Goal: Task Accomplishment & Management: Complete application form

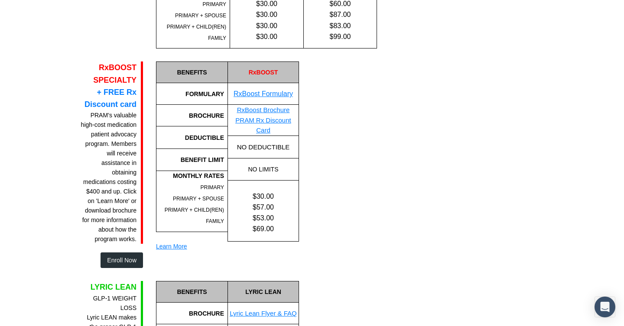
scroll to position [553, 0]
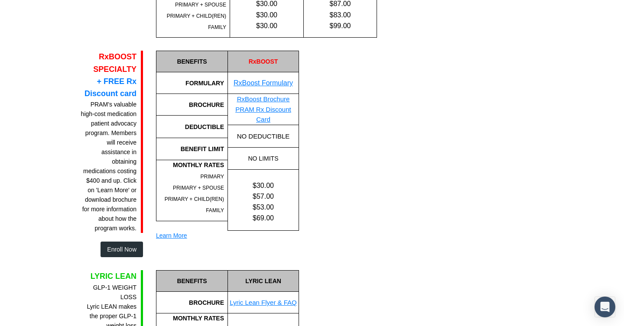
click at [120, 248] on button "Enroll Now" at bounding box center [121, 250] width 42 height 16
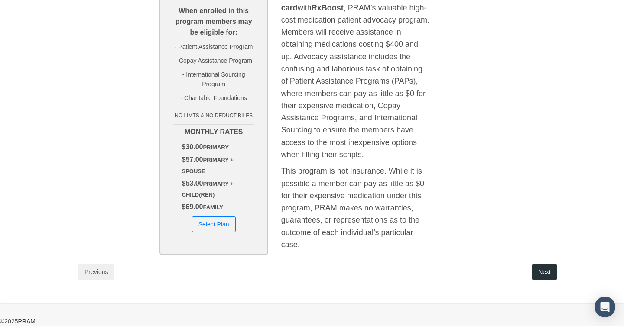
scroll to position [236, 0]
click at [211, 227] on button "Select Plan" at bounding box center [214, 225] width 44 height 16
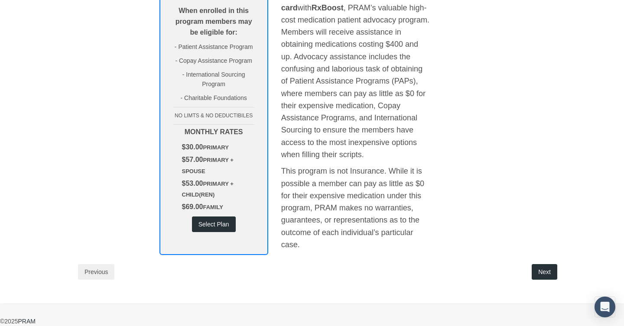
click at [217, 223] on button "Select Plan" at bounding box center [214, 225] width 44 height 16
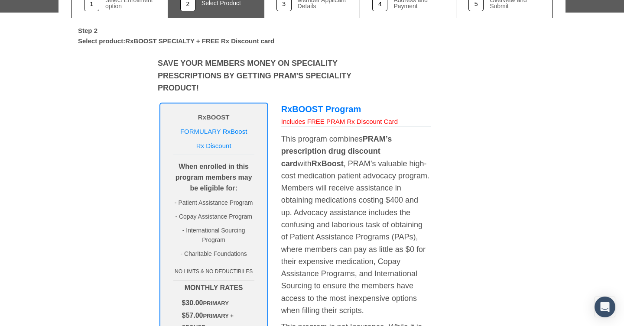
scroll to position [87, 0]
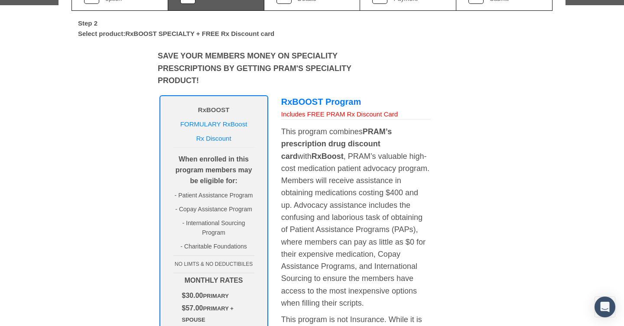
click at [211, 122] on link "FORMULARY RxBoost" at bounding box center [213, 123] width 67 height 7
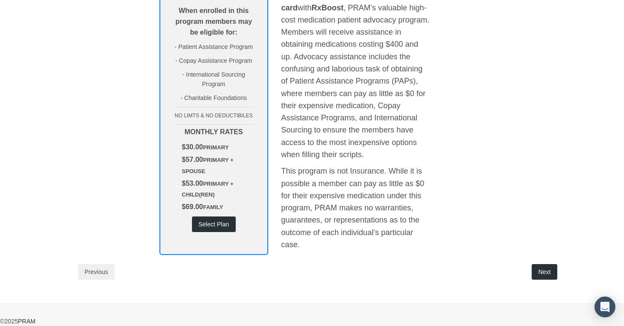
scroll to position [236, 0]
click at [542, 269] on button "Next" at bounding box center [544, 272] width 26 height 16
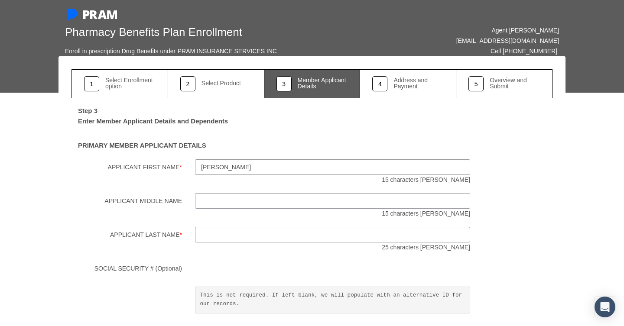
type input "[PERSON_NAME]"
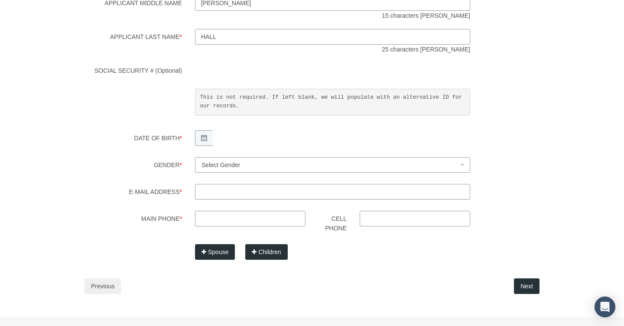
scroll to position [206, 0]
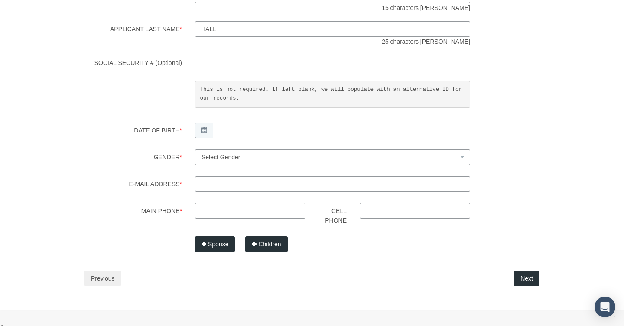
type input "Hall"
click at [204, 129] on icon at bounding box center [204, 130] width 6 height 6
click at [548, 105] on div "SOCIAL SECURITY # (Optional) This is not required. If left blank, we will popul…" at bounding box center [312, 84] width 494 height 59
click at [462, 156] on b at bounding box center [461, 157] width 3 height 2
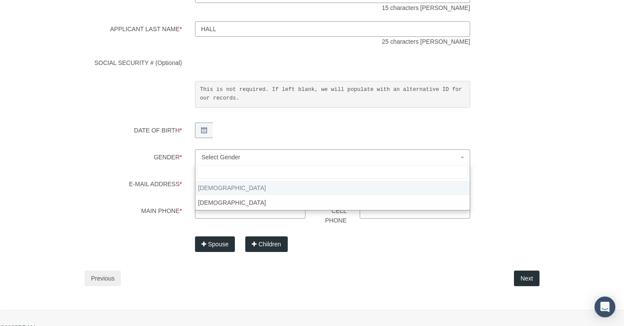
select select "M"
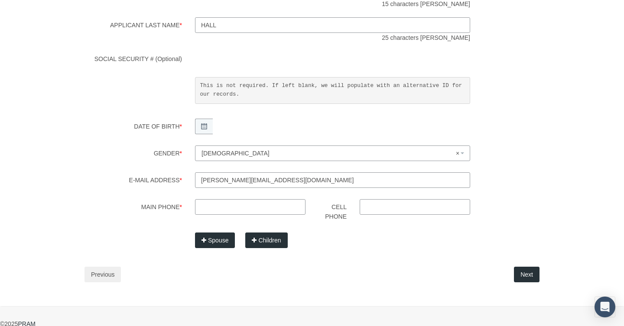
type input "[PERSON_NAME][EMAIL_ADDRESS][DOMAIN_NAME]"
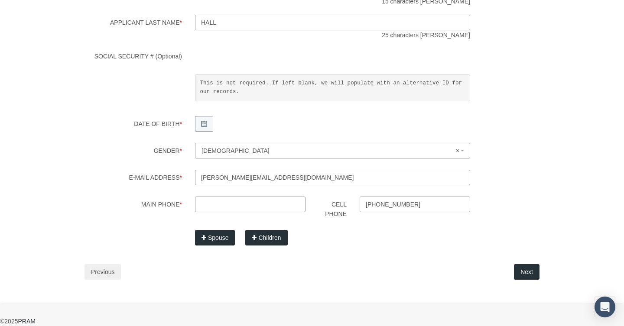
scroll to position [215, 0]
type input "[PHONE_NUMBER]"
click at [528, 270] on button "Next" at bounding box center [527, 272] width 26 height 16
type input "[PHONE_NUMBER]"
click at [528, 268] on button "Next" at bounding box center [527, 272] width 26 height 16
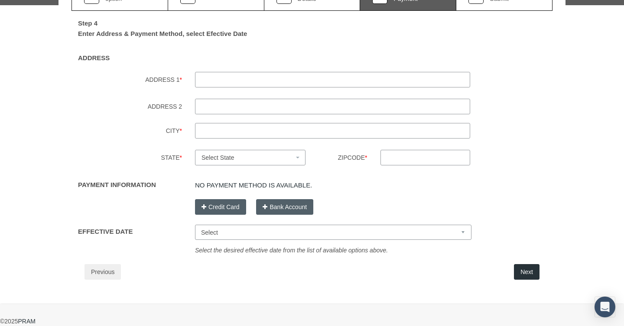
scroll to position [0, 0]
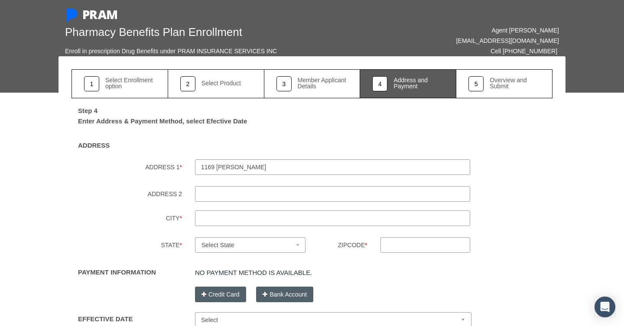
type input "1169 [PERSON_NAME]"
type input "[GEOGRAPHIC_DATA]"
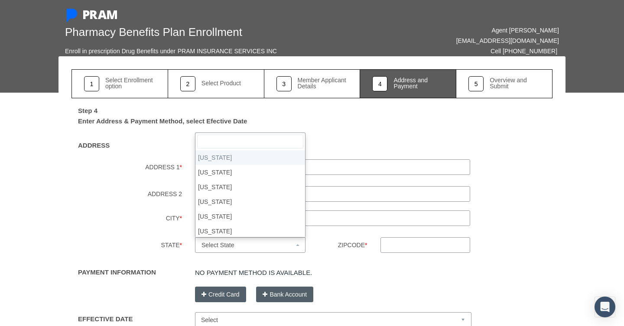
click at [299, 243] on span "Select State" at bounding box center [250, 245] width 110 height 16
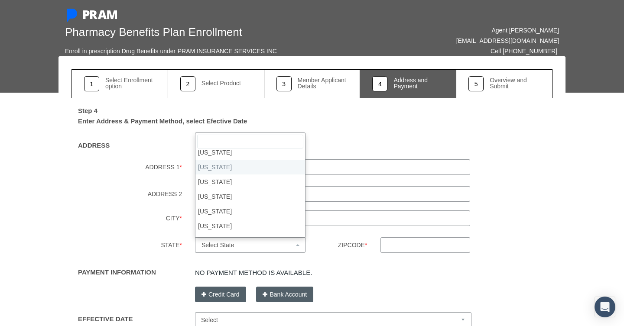
scroll to position [433, 0]
select select "NC"
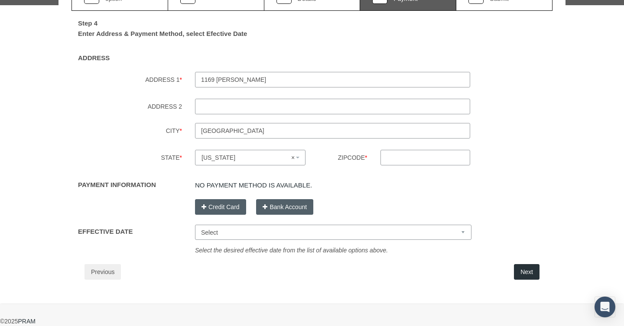
click at [434, 160] on input "Zipcode *" at bounding box center [425, 158] width 90 height 16
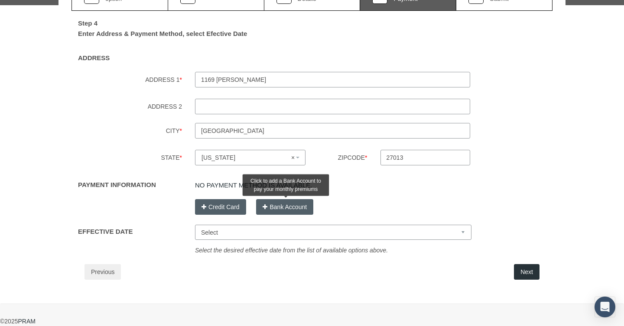
type input "27013"
click at [269, 205] on button "Bank Account" at bounding box center [284, 207] width 57 height 16
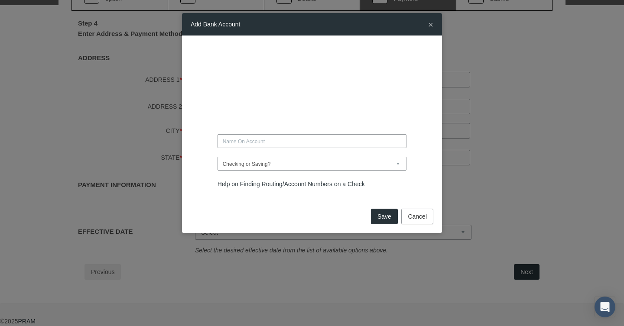
click at [255, 144] on input "text" at bounding box center [311, 141] width 189 height 14
type input "SOUTHERN IRON RESTORATION"
select select "Checking"
click at [381, 219] on button "Save" at bounding box center [384, 217] width 27 height 16
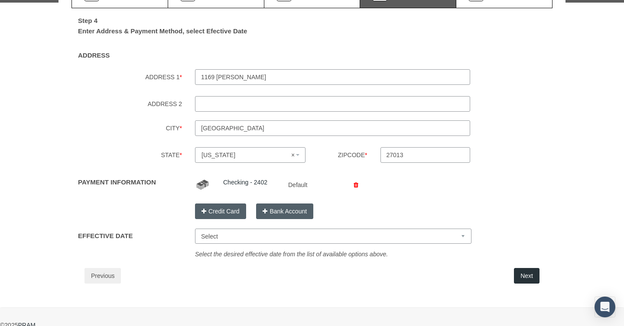
select select "[DATE]"
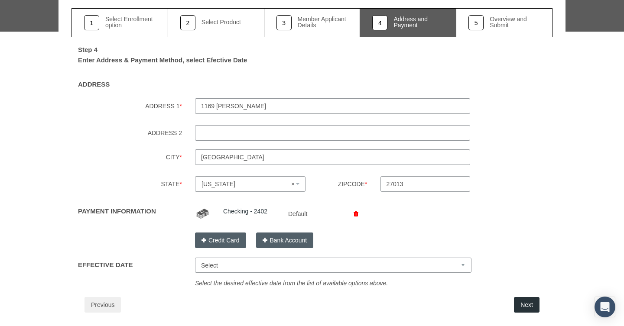
scroll to position [70, 0]
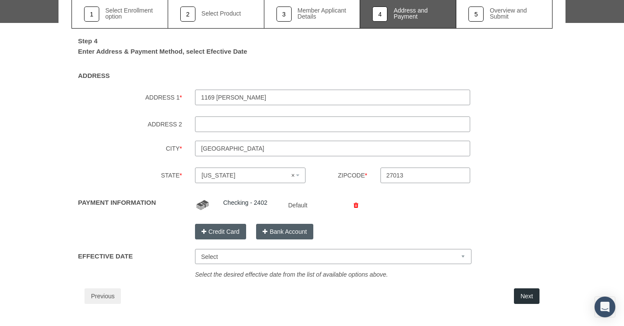
click at [527, 300] on button "Next" at bounding box center [527, 296] width 26 height 16
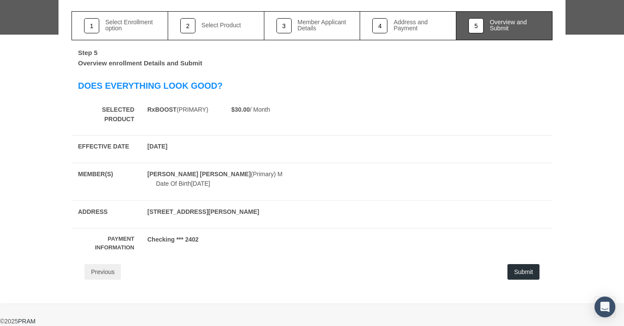
scroll to position [61, 0]
click at [522, 268] on button "Submit" at bounding box center [523, 272] width 32 height 16
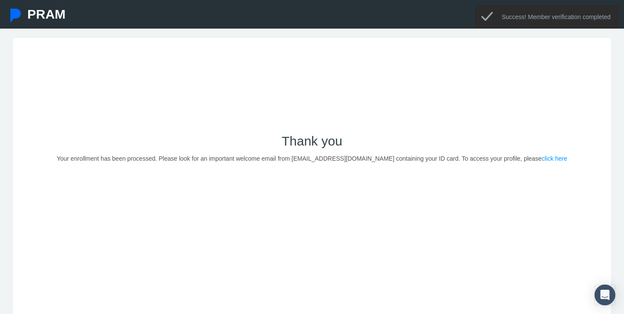
scroll to position [30, 0]
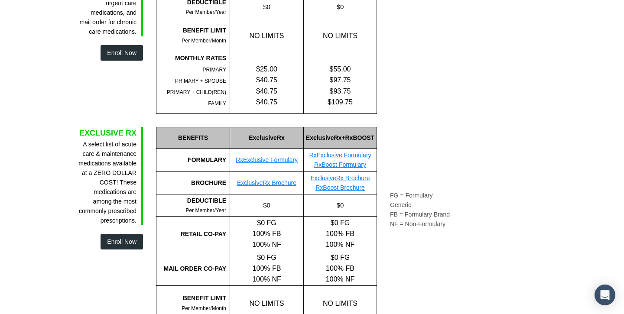
scroll to position [210, 0]
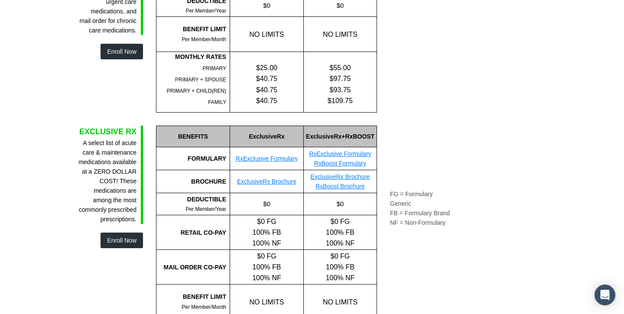
click at [330, 152] on link "RxExclusive Formulary" at bounding box center [340, 153] width 62 height 7
click at [120, 248] on button "Enroll Now" at bounding box center [121, 241] width 42 height 16
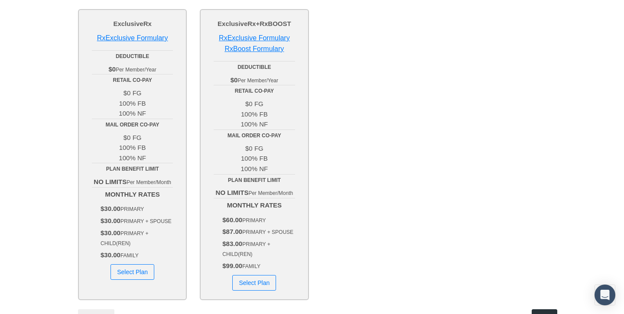
scroll to position [128, 0]
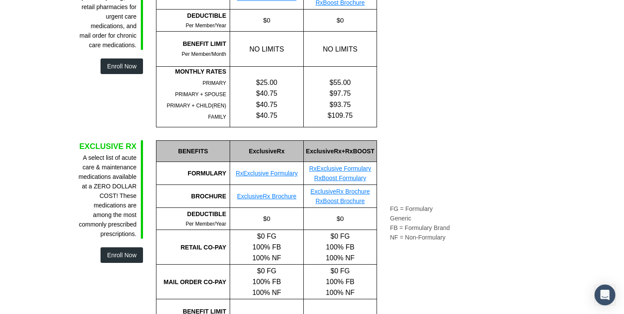
scroll to position [200, 0]
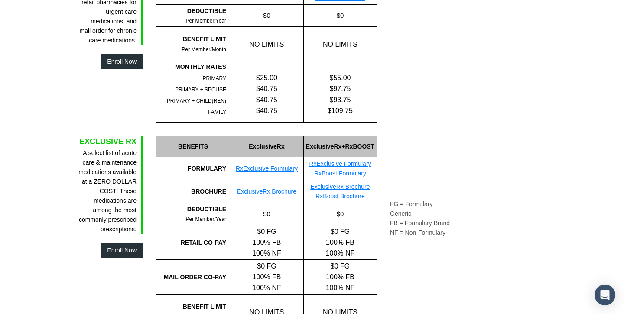
click at [118, 258] on button "Enroll Now" at bounding box center [121, 250] width 42 height 16
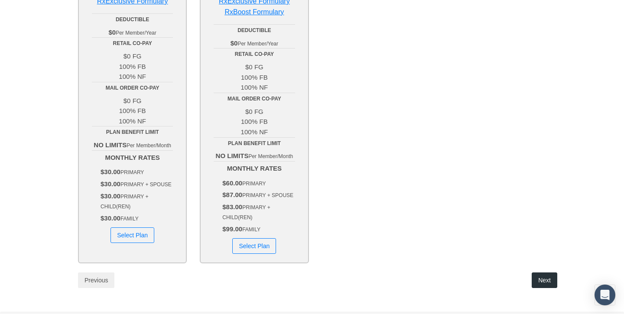
scroll to position [163, 0]
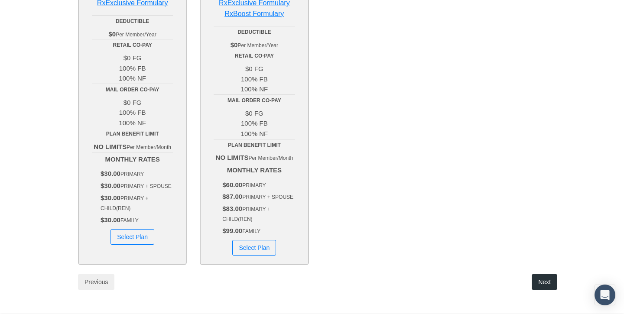
click at [134, 235] on button "Select Plan" at bounding box center [132, 237] width 44 height 16
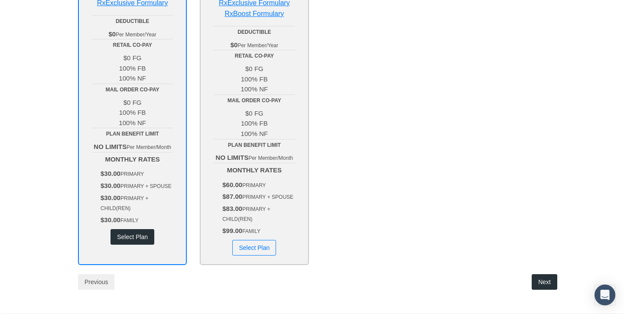
click at [541, 285] on button "Next" at bounding box center [544, 282] width 26 height 16
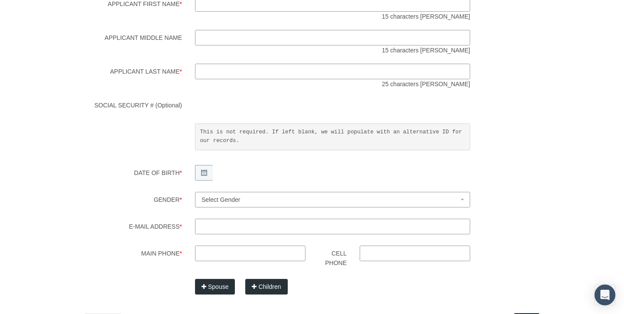
scroll to position [0, 0]
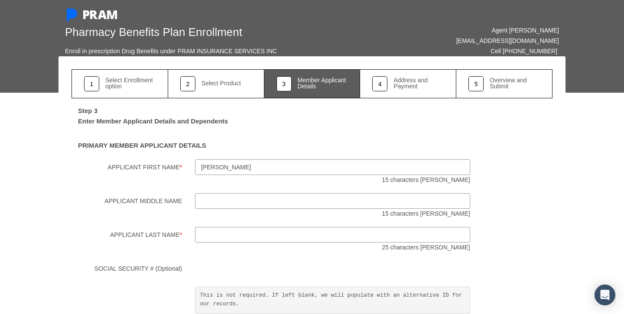
type input "Bradley"
type input "[PERSON_NAME]"
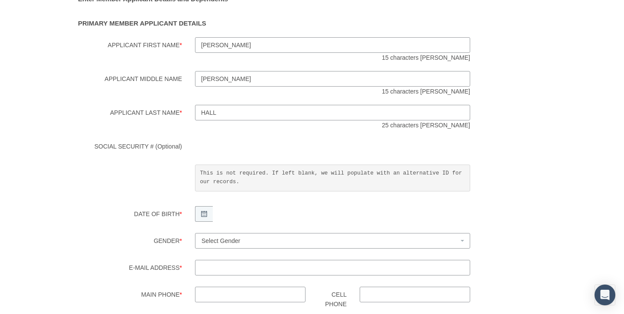
scroll to position [127, 0]
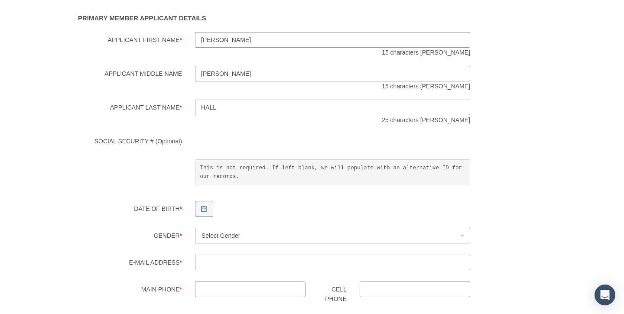
type input "Hall"
click at [289, 216] on div at bounding box center [332, 210] width 288 height 18
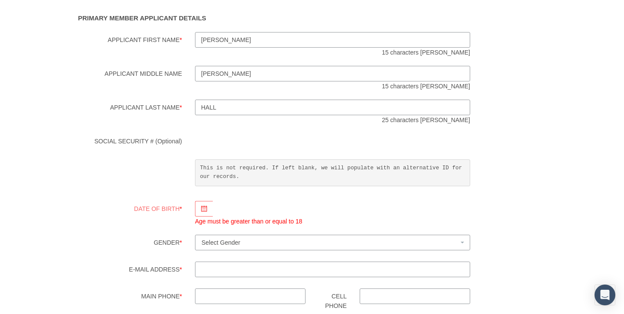
click at [551, 117] on div "Applicant Last Name * Hall 25 characters max" at bounding box center [312, 112] width 494 height 25
click at [529, 167] on div "SOCIAL SECURITY # (Optional) This is not required. If left blank, we will popul…" at bounding box center [312, 162] width 494 height 59
click at [69, 237] on label "Gender *" at bounding box center [126, 244] width 123 height 18
click at [194, 235] on select "Male Female" at bounding box center [194, 234] width 0 height 0
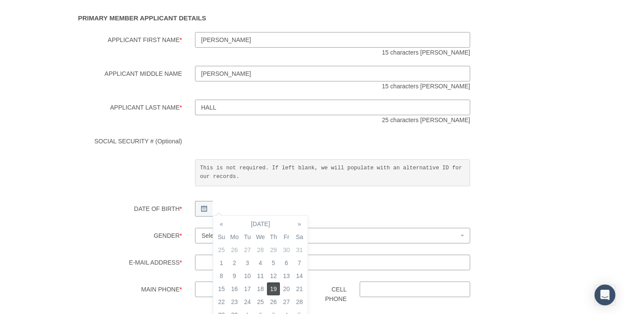
click at [543, 193] on div "Step 3 Enter Member Applicant Details and Dependents PRIMARY MEMBER APPLICANT D…" at bounding box center [311, 173] width 481 height 404
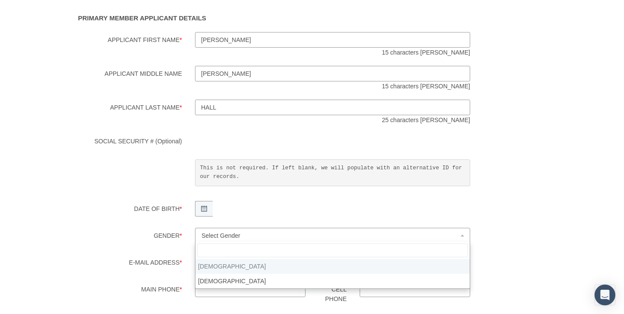
click at [463, 232] on span at bounding box center [463, 236] width 2 height 16
select select "M"
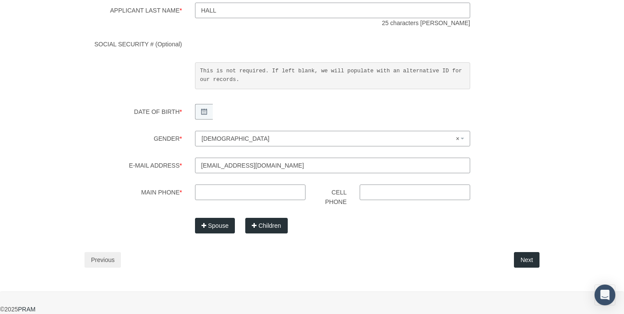
type input "southerniron@yahoo.com"
type input "[PHONE_NUMBER]"
click at [526, 256] on button "Next" at bounding box center [527, 260] width 26 height 16
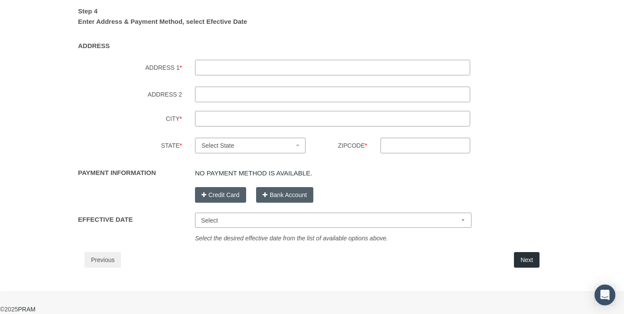
scroll to position [0, 0]
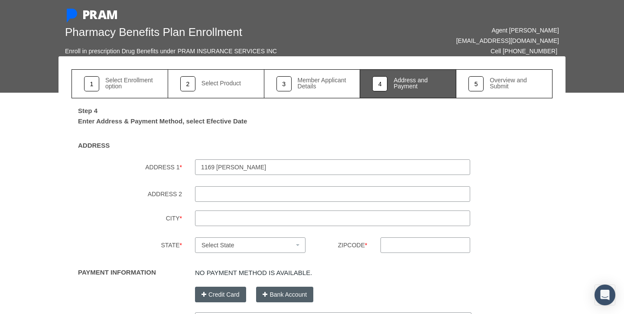
type input "1169 Triplett rd"
type input "[GEOGRAPHIC_DATA]"
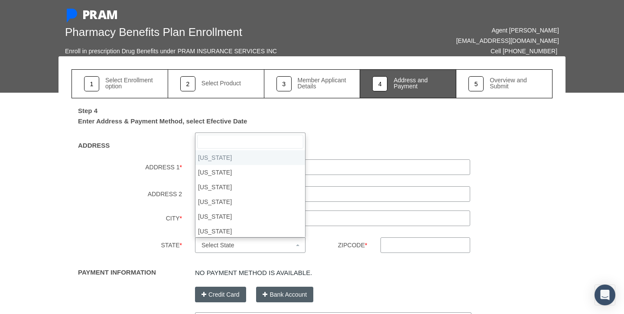
click at [298, 242] on span at bounding box center [298, 245] width 2 height 16
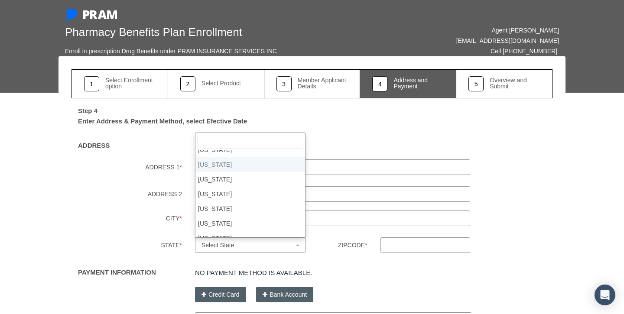
scroll to position [426, 0]
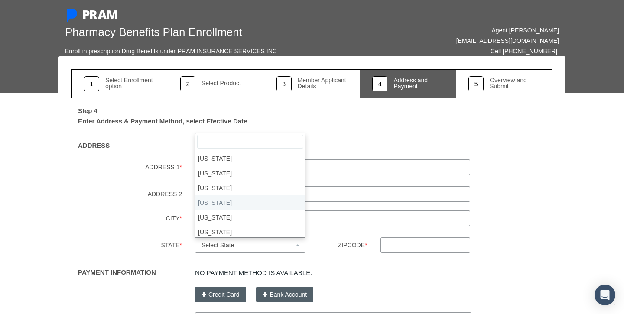
select select "NC"
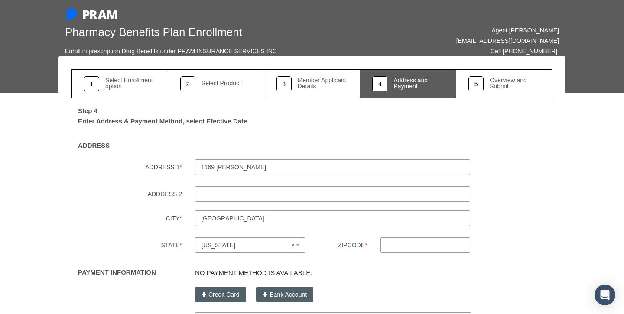
scroll to position [102, 0]
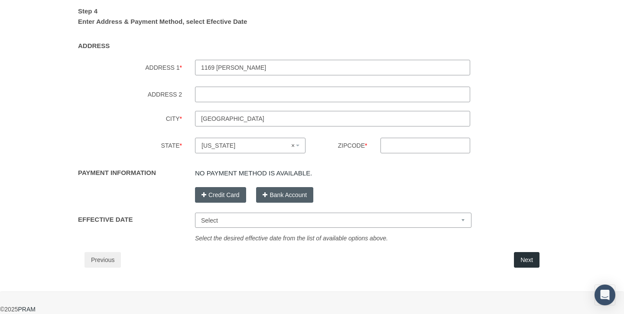
click at [402, 143] on input "Zipcode *" at bounding box center [425, 146] width 90 height 16
type input "27013"
click at [286, 192] on button "Bank Account" at bounding box center [284, 195] width 57 height 16
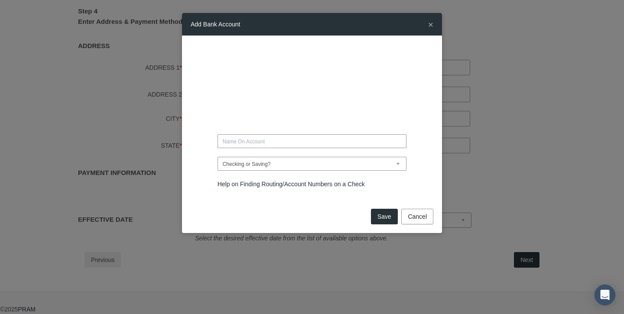
click at [271, 144] on input "text" at bounding box center [311, 141] width 189 height 14
type input "SOUTHERN IRON RESOTRATION"
select select "Checking"
click at [282, 140] on input "SOUTHERN IRON RESOTRATION" at bounding box center [311, 141] width 189 height 14
type input "SOUTHERN IRON RESTORATION"
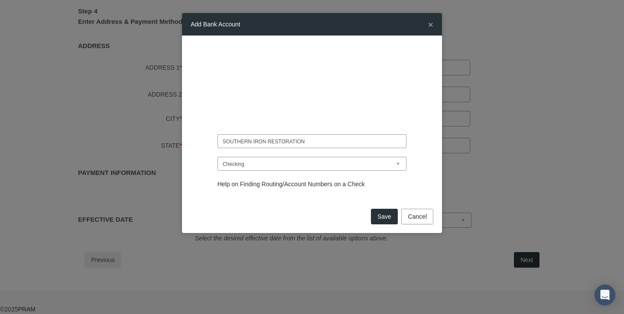
click at [381, 219] on button "Save" at bounding box center [384, 217] width 27 height 16
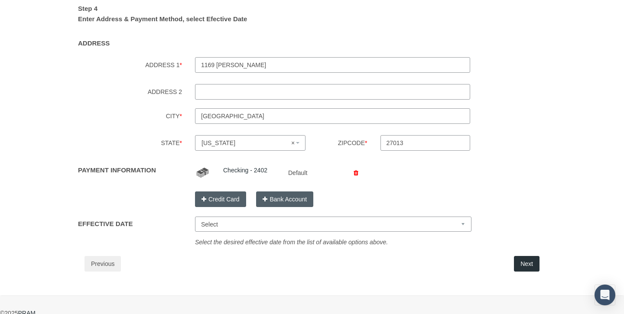
select select "[DATE]"
click at [527, 260] on button "Next" at bounding box center [527, 264] width 26 height 16
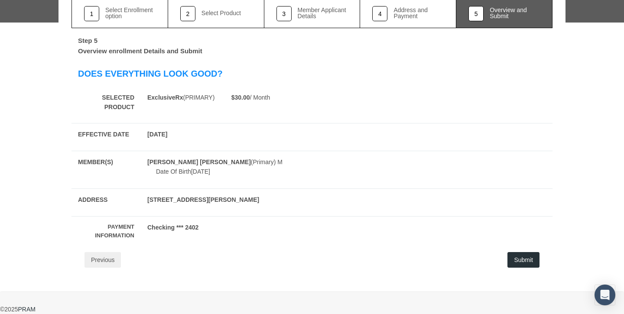
scroll to position [73, 0]
click at [524, 255] on button "Submit" at bounding box center [523, 260] width 32 height 16
